Goal: Download file/media

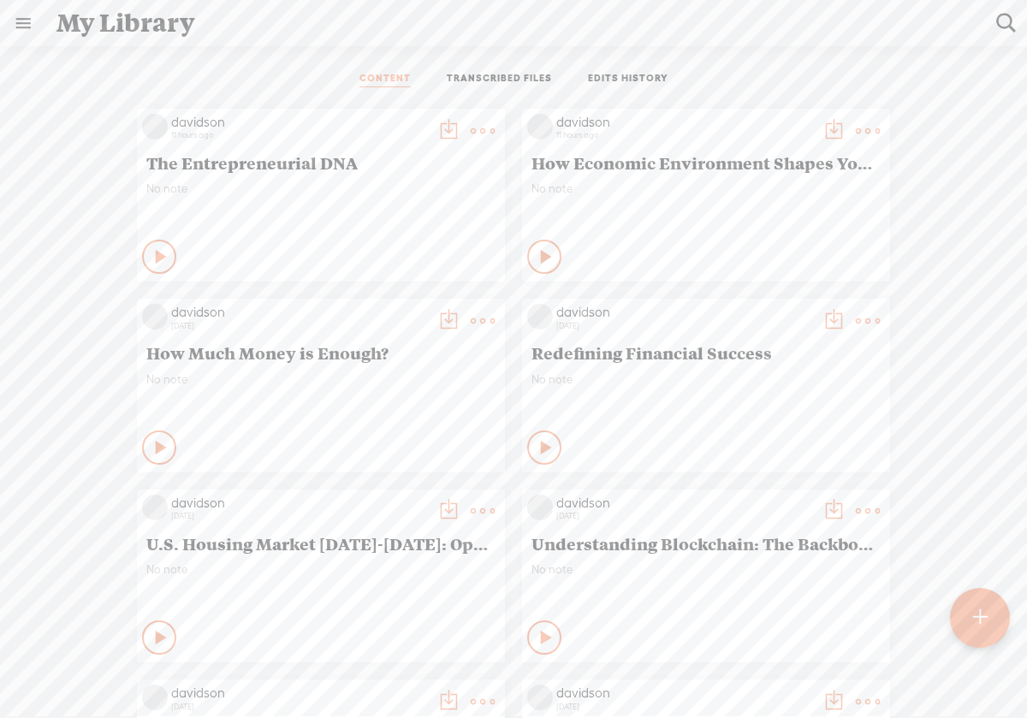
click at [153, 255] on icon at bounding box center [161, 256] width 17 height 17
click at [151, 255] on icon at bounding box center [159, 256] width 17 height 17
click at [538, 254] on icon at bounding box center [546, 256] width 17 height 17
click at [537, 254] on icon at bounding box center [545, 256] width 17 height 17
click at [538, 257] on icon at bounding box center [546, 256] width 17 height 17
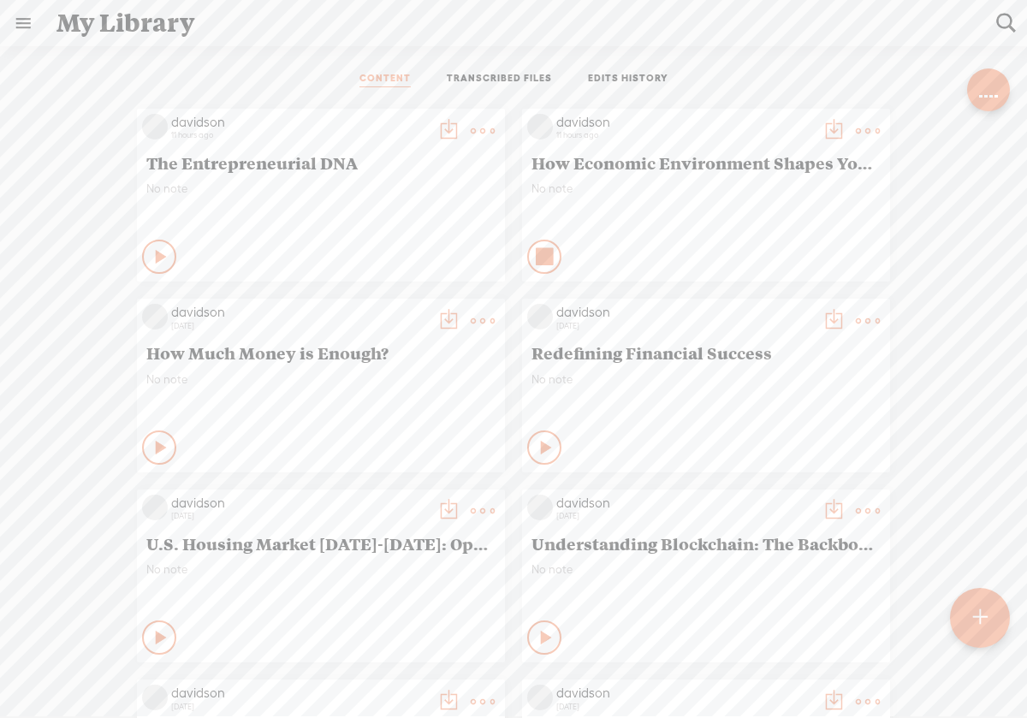
click at [537, 253] on icon at bounding box center [545, 256] width 17 height 17
click at [857, 131] on t at bounding box center [868, 131] width 24 height 24
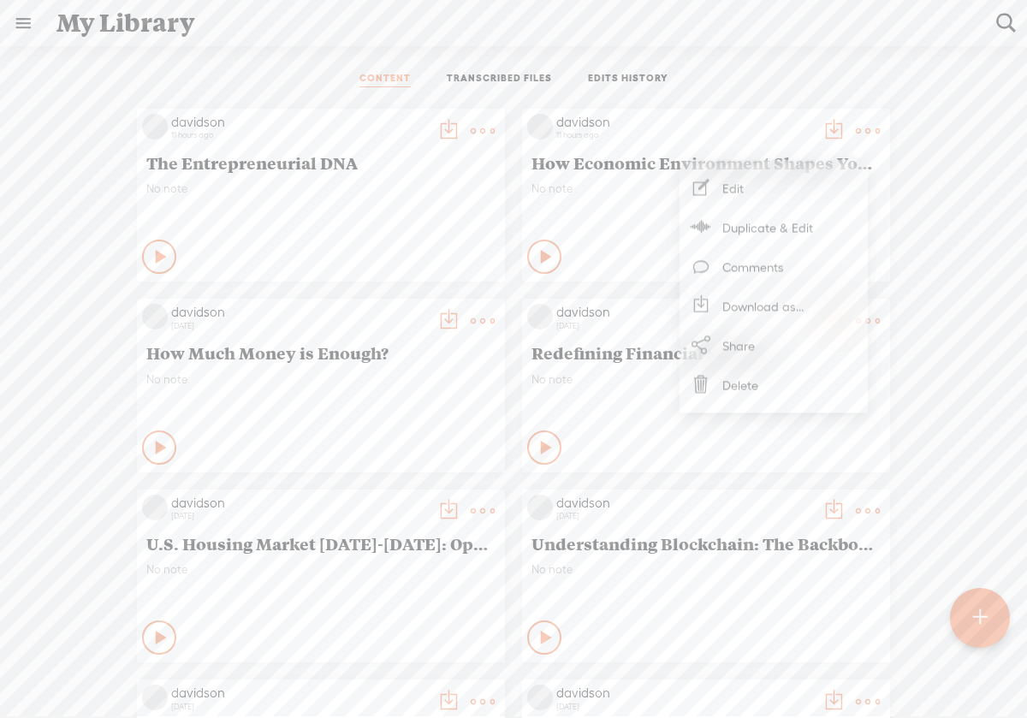
click at [798, 195] on link "Edit" at bounding box center [773, 188] width 171 height 39
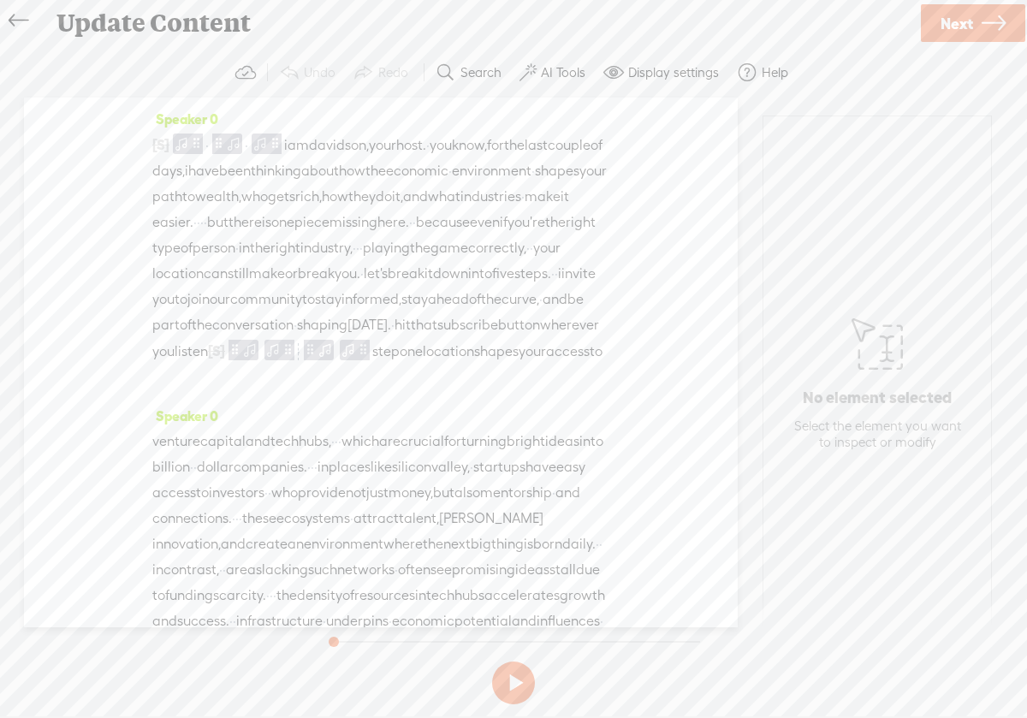
click at [27, 20] on icon at bounding box center [19, 21] width 20 height 39
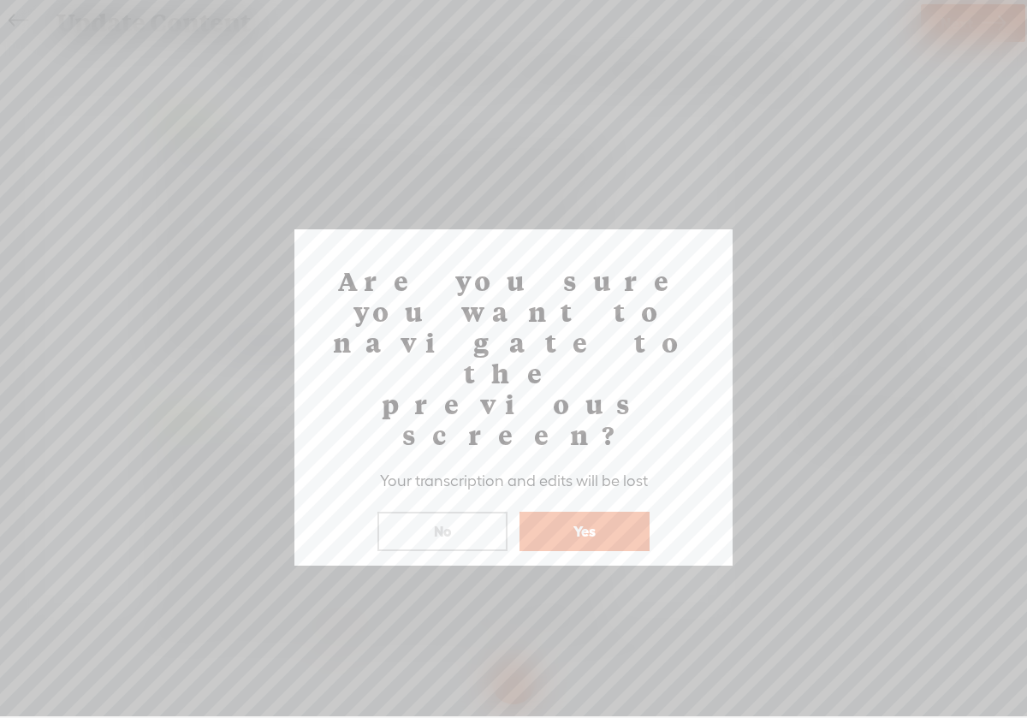
click at [585, 512] on button "Yes" at bounding box center [584, 531] width 130 height 39
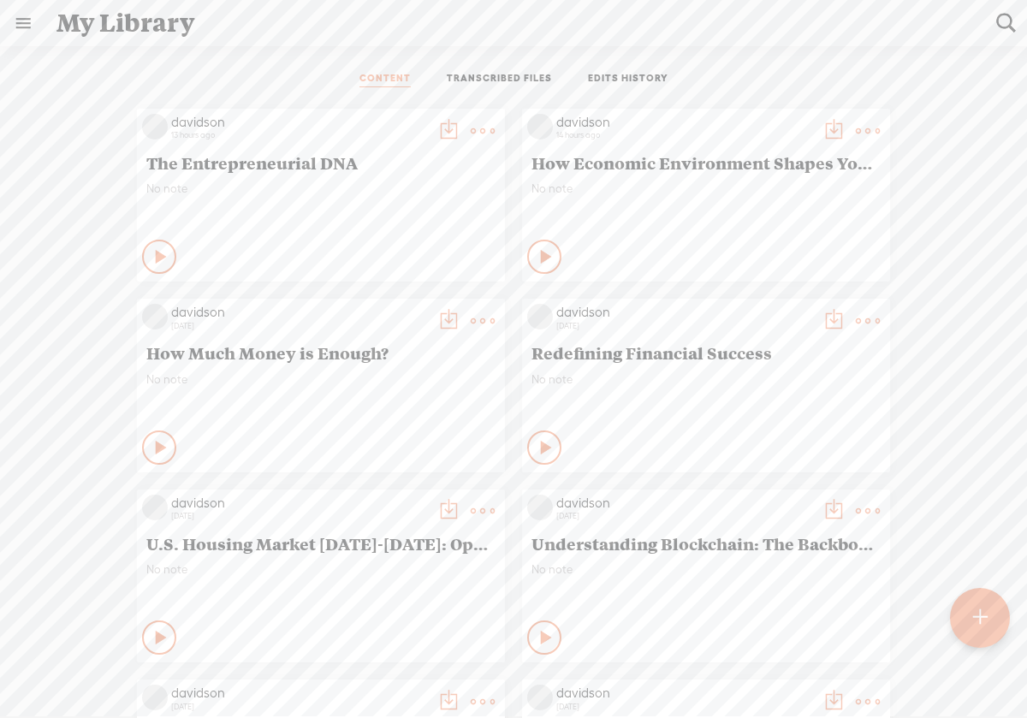
click at [856, 130] on t at bounding box center [868, 131] width 24 height 24
click at [774, 300] on link "Download as..." at bounding box center [773, 306] width 171 height 39
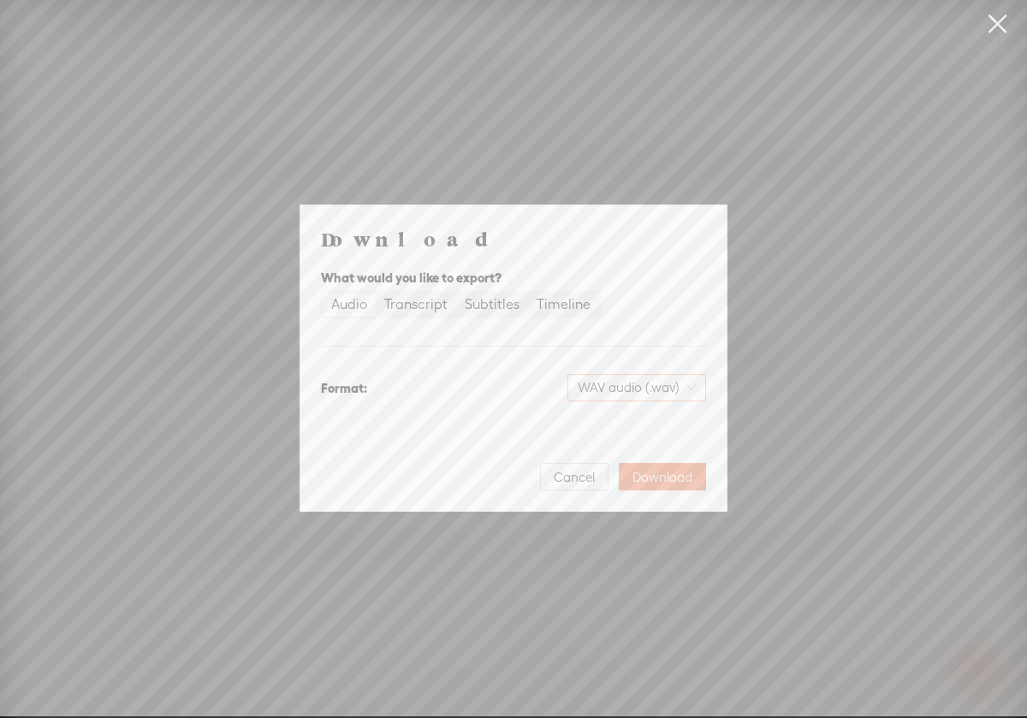
click at [696, 387] on div "WAV audio (.wav)" at bounding box center [636, 387] width 139 height 27
click at [679, 420] on div "MP3 audio (.mp3)" at bounding box center [622, 423] width 139 height 17
click at [679, 478] on span "Download" at bounding box center [662, 477] width 60 height 17
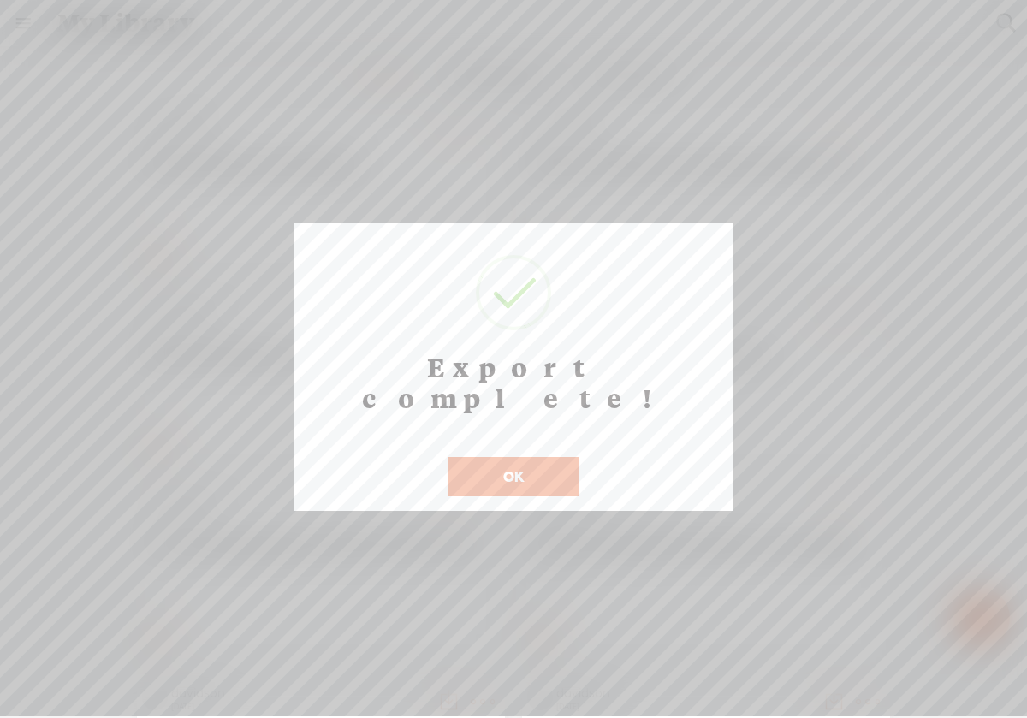
click at [534, 457] on button "OK" at bounding box center [513, 476] width 130 height 39
